Goal: Transaction & Acquisition: Purchase product/service

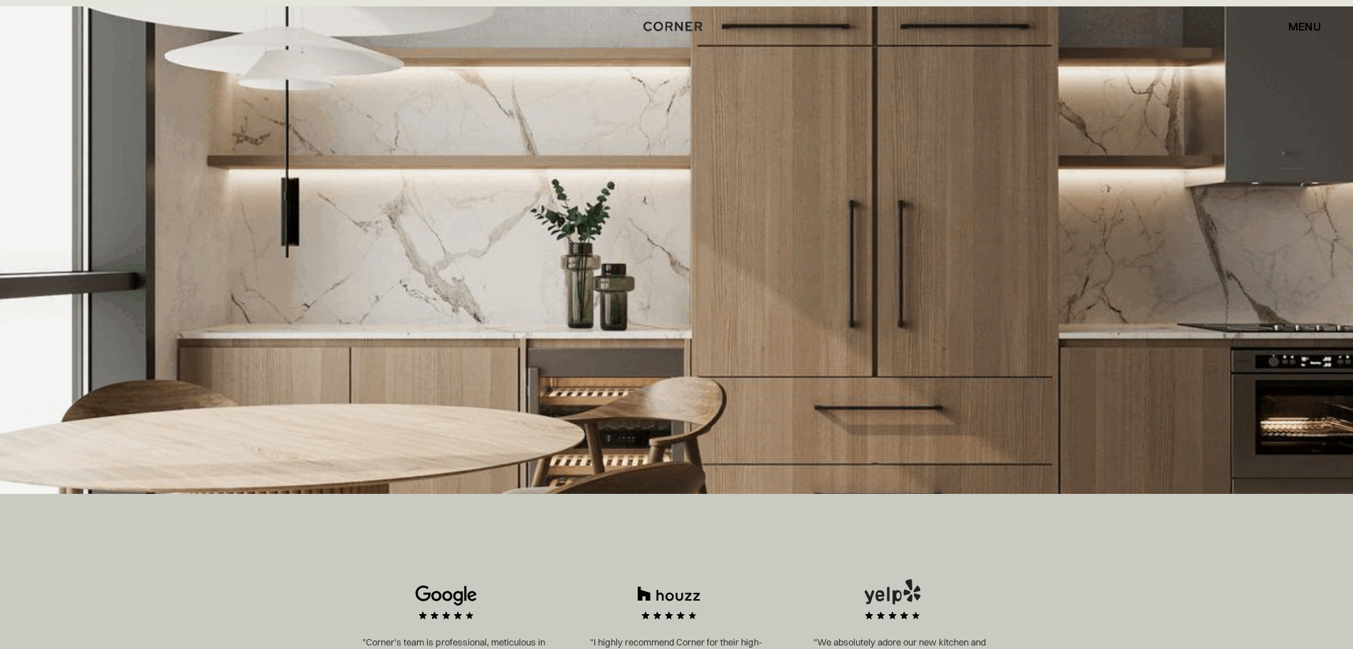
scroll to position [356, 0]
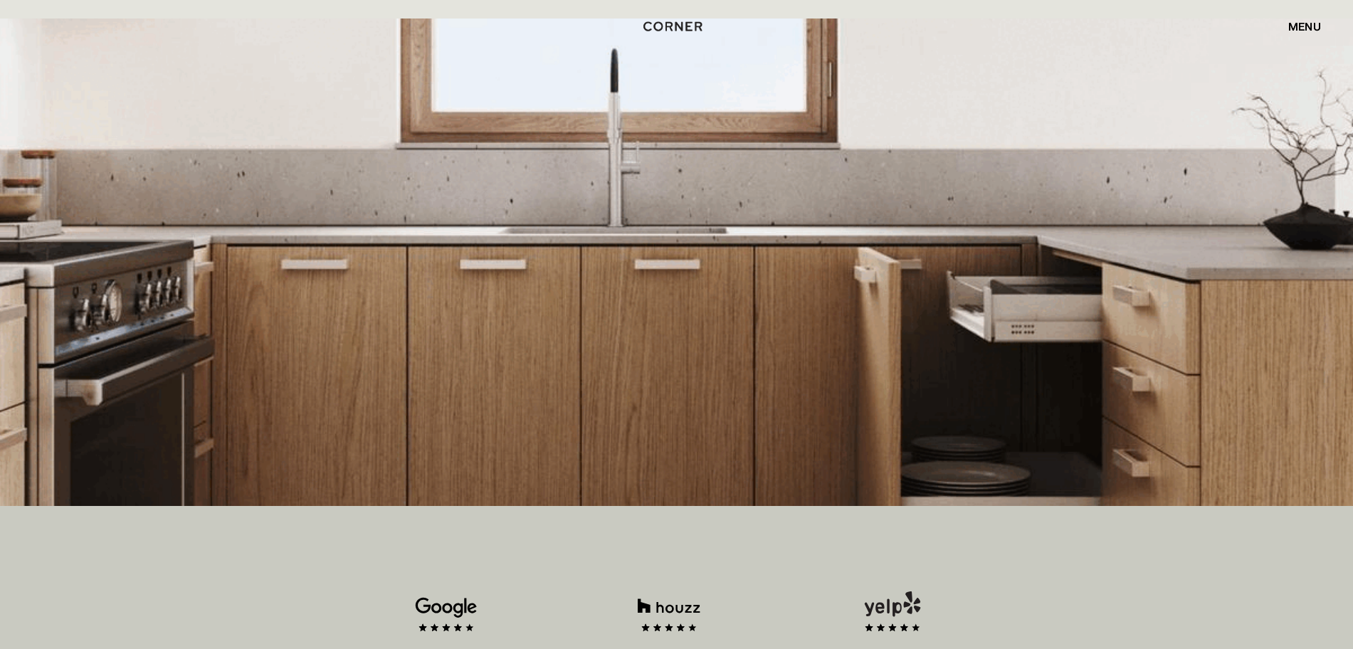
click at [1299, 26] on div "menu" at bounding box center [1304, 26] width 33 height 11
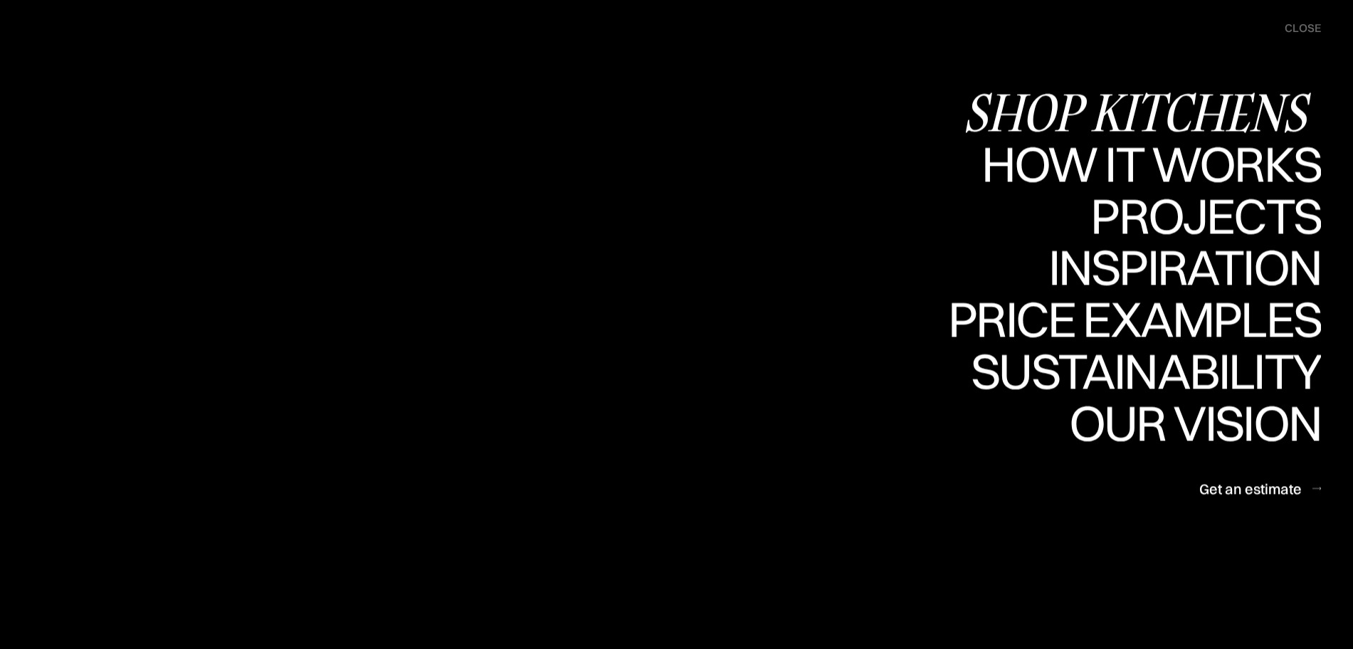
click at [0, 0] on div "Shop Kitchens" at bounding box center [0, 0] width 0 height 0
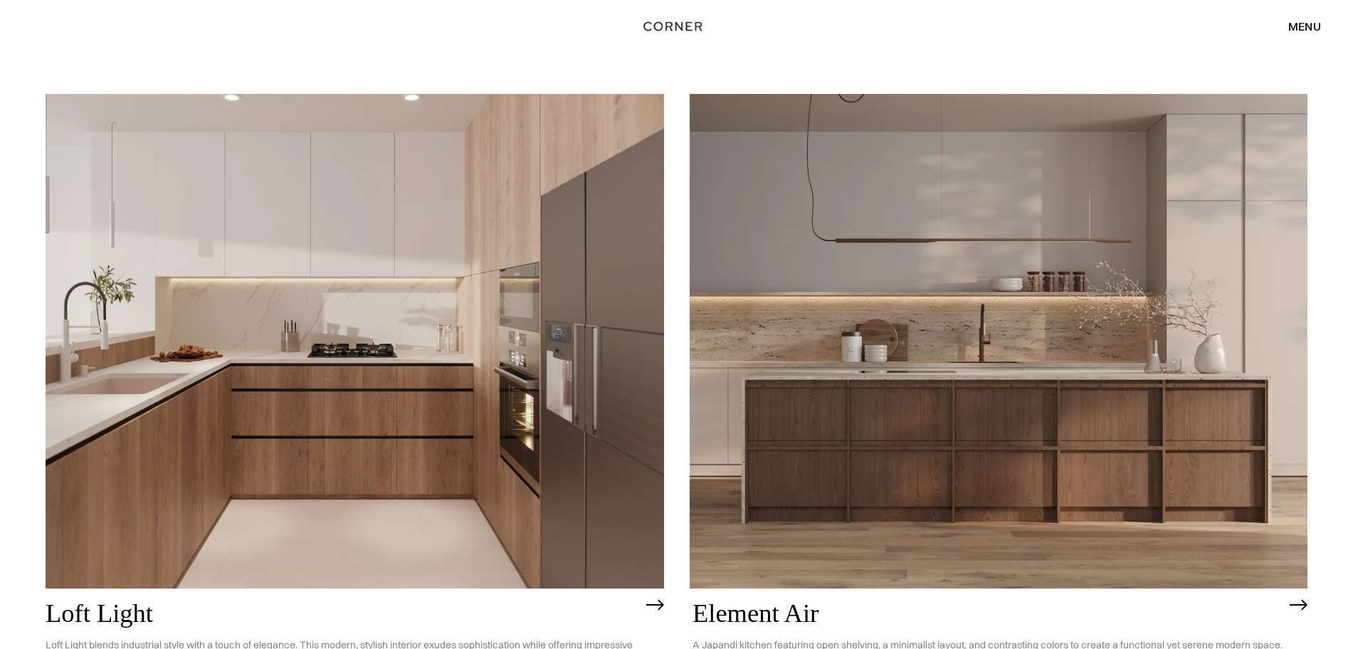
scroll to position [178, 0]
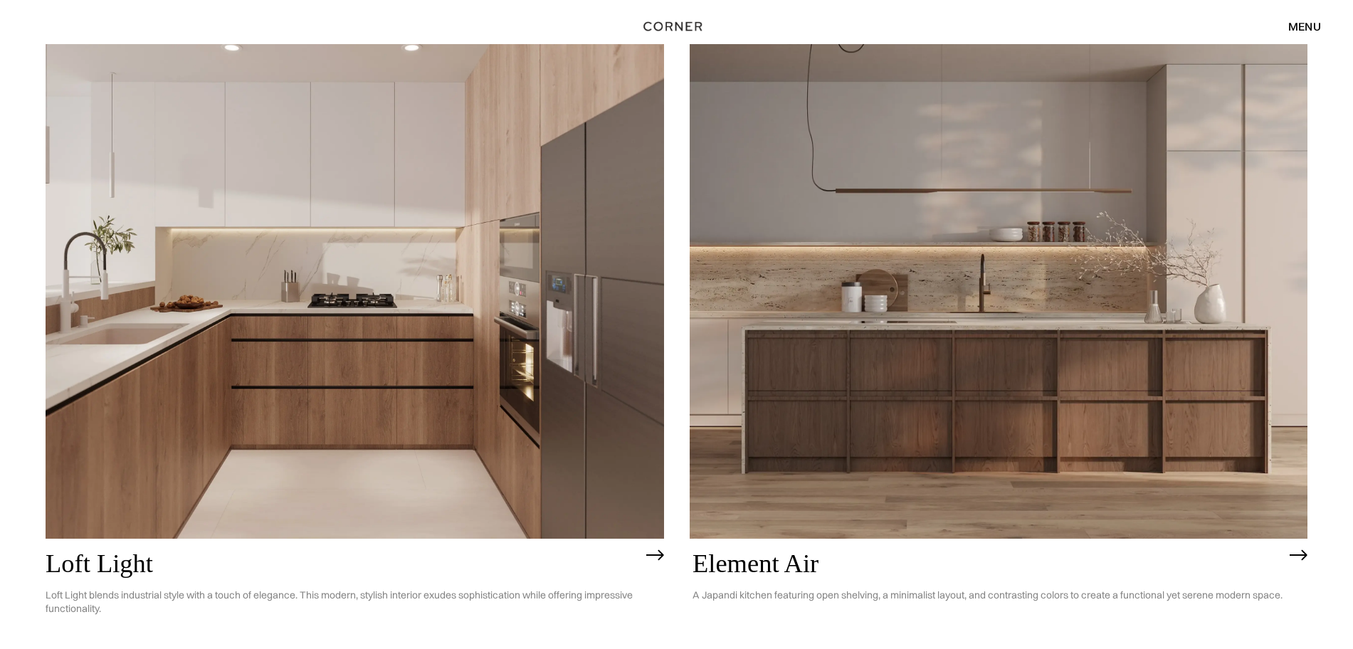
click at [493, 272] on img at bounding box center [355, 291] width 619 height 495
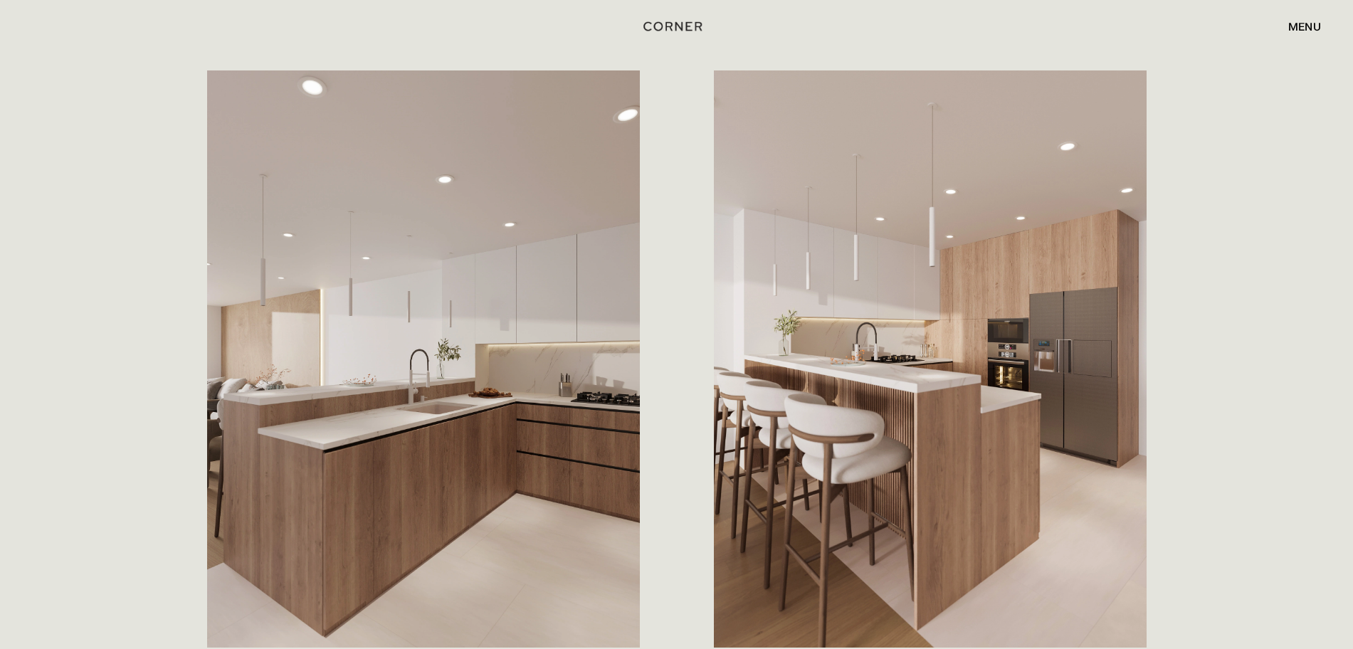
scroll to position [1958, 0]
